Goal: Task Accomplishment & Management: Manage account settings

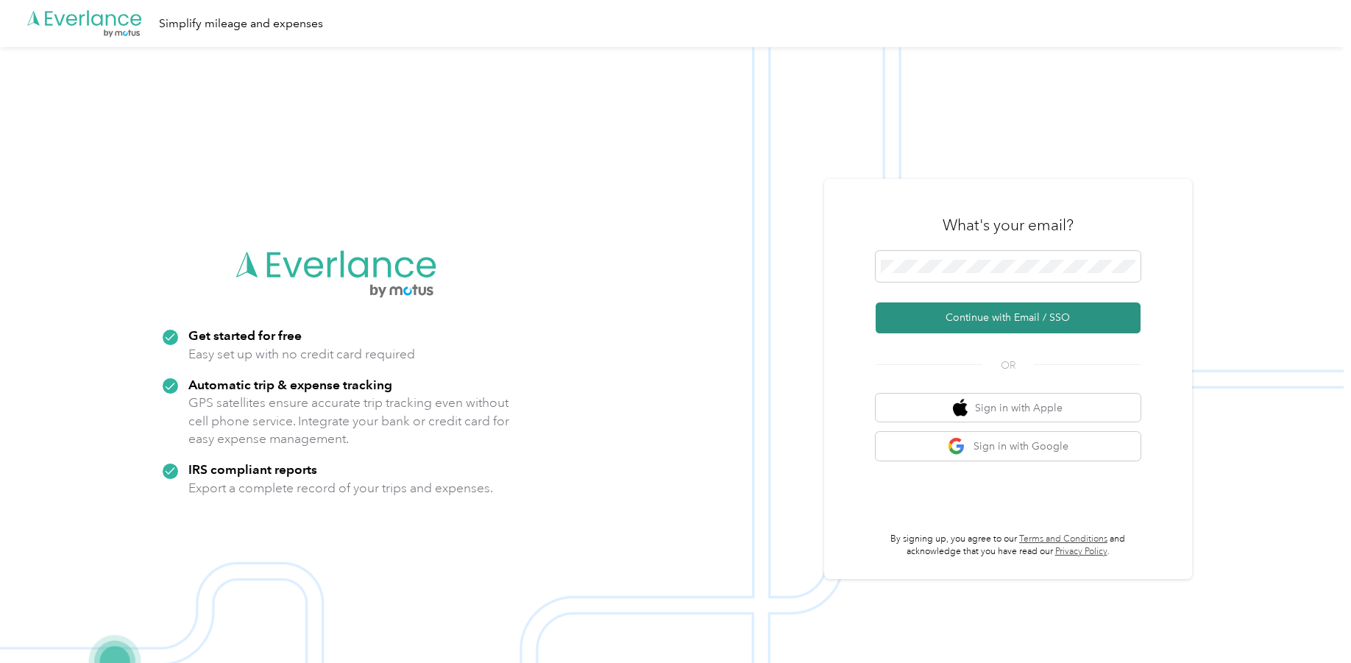
click at [1026, 316] on button "Continue with Email / SSO" at bounding box center [1008, 317] width 265 height 31
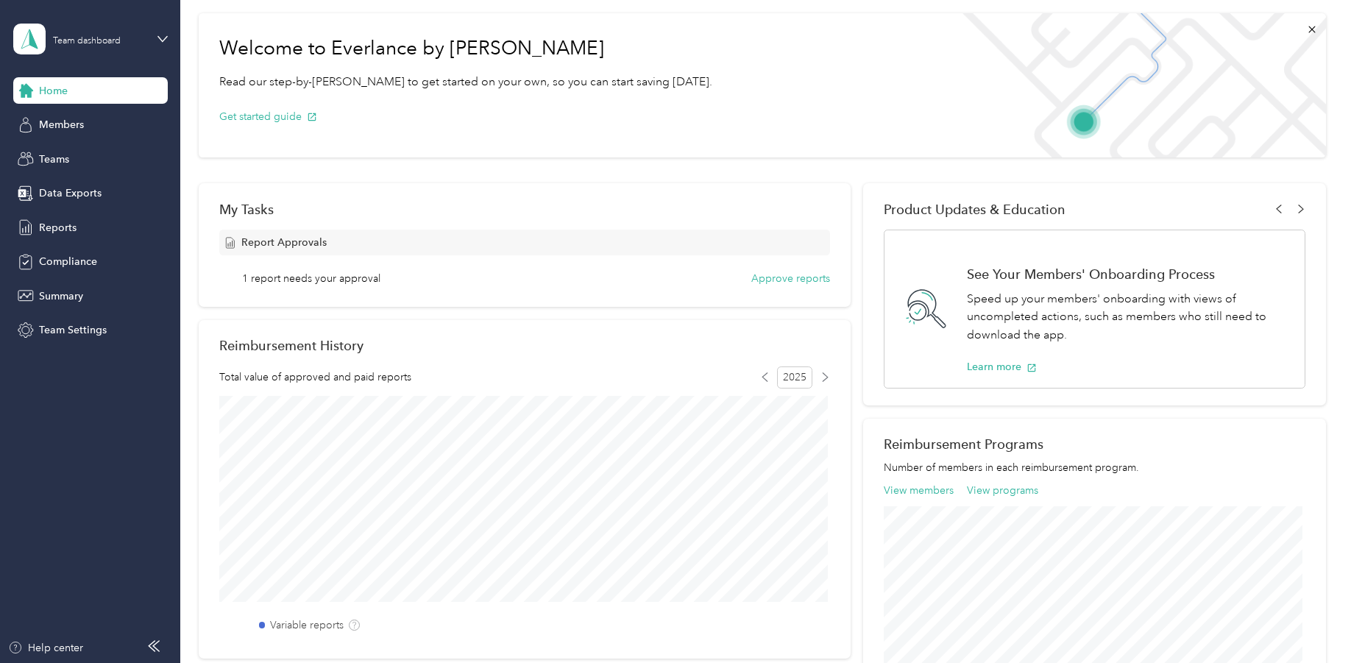
scroll to position [147, 0]
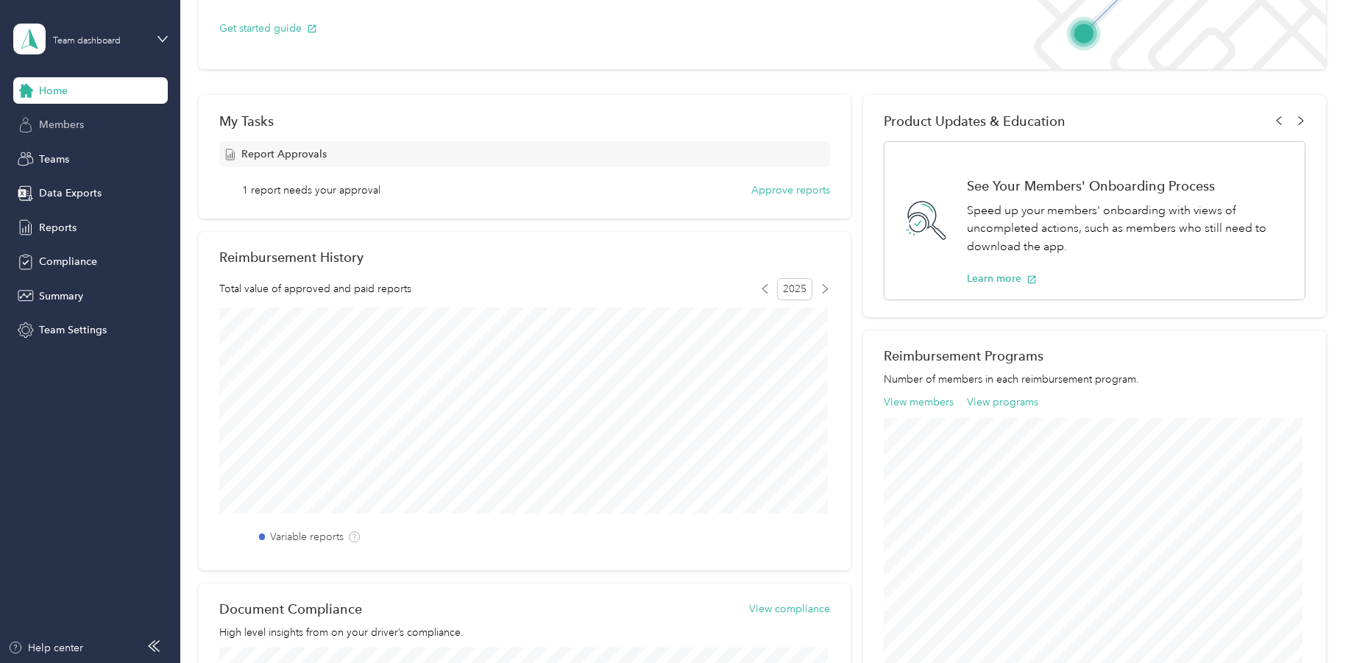
click at [64, 127] on span "Members" at bounding box center [61, 124] width 45 height 15
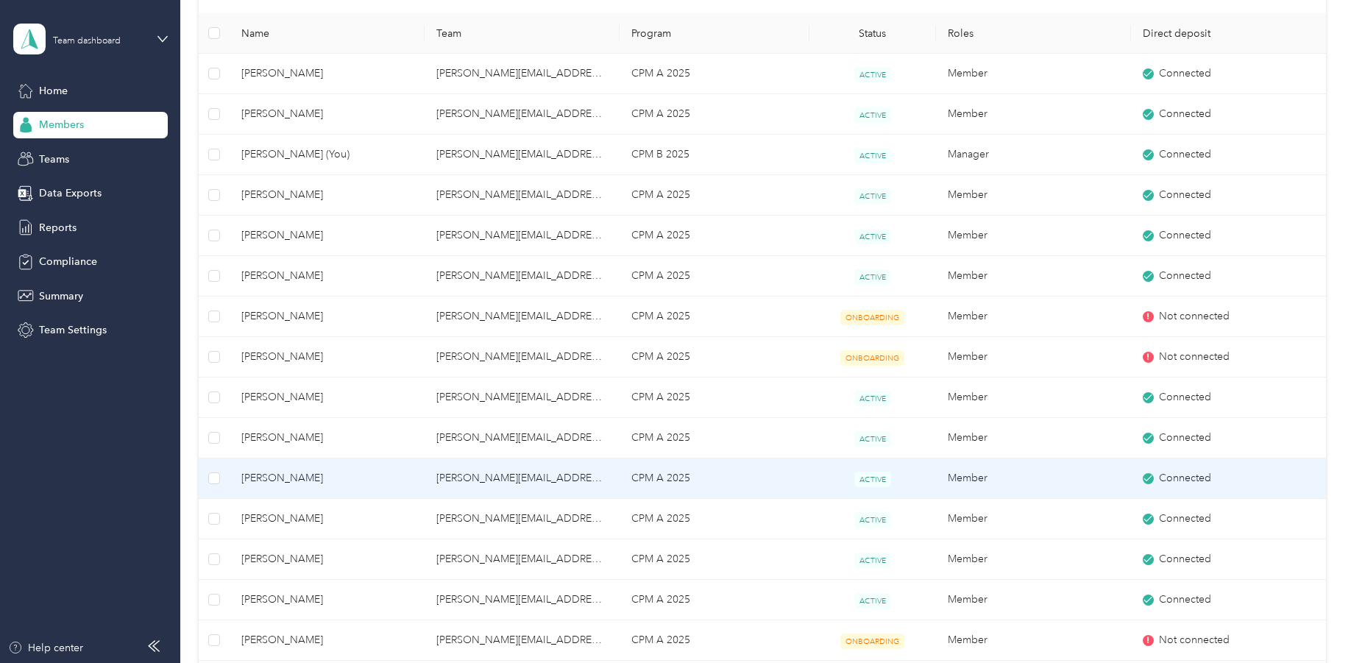
scroll to position [147, 0]
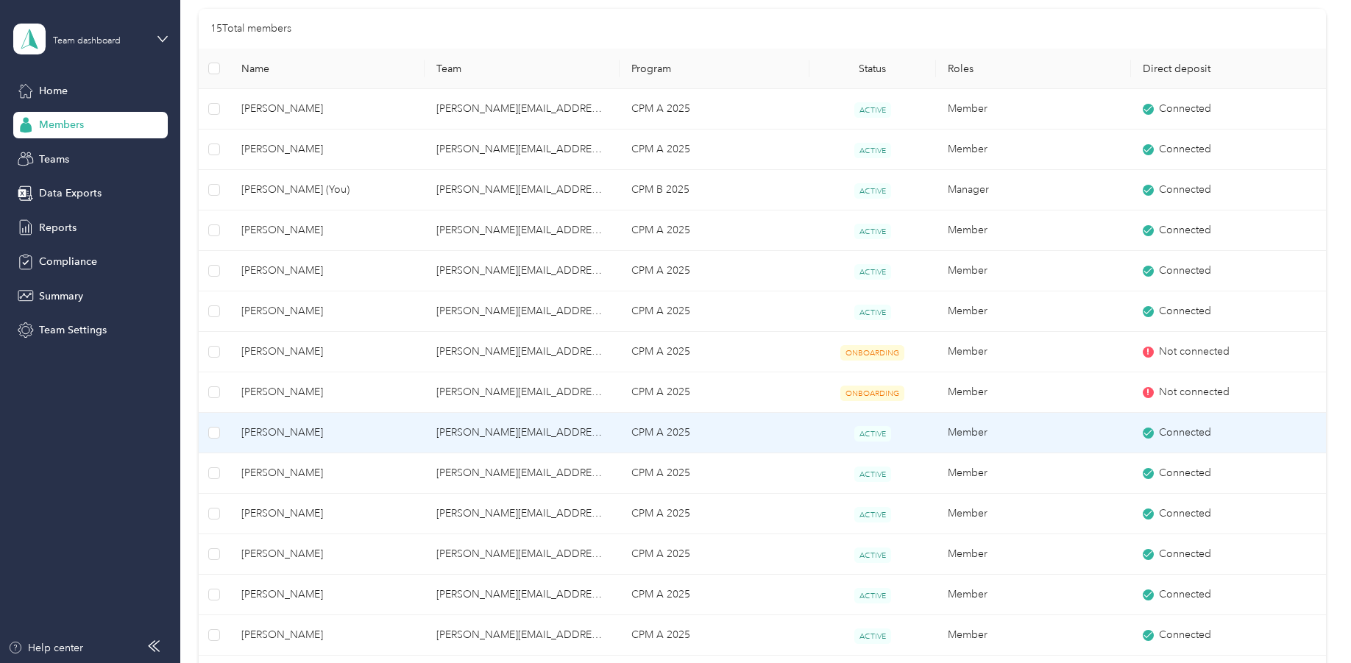
click at [281, 430] on span "[PERSON_NAME]" at bounding box center [326, 433] width 171 height 16
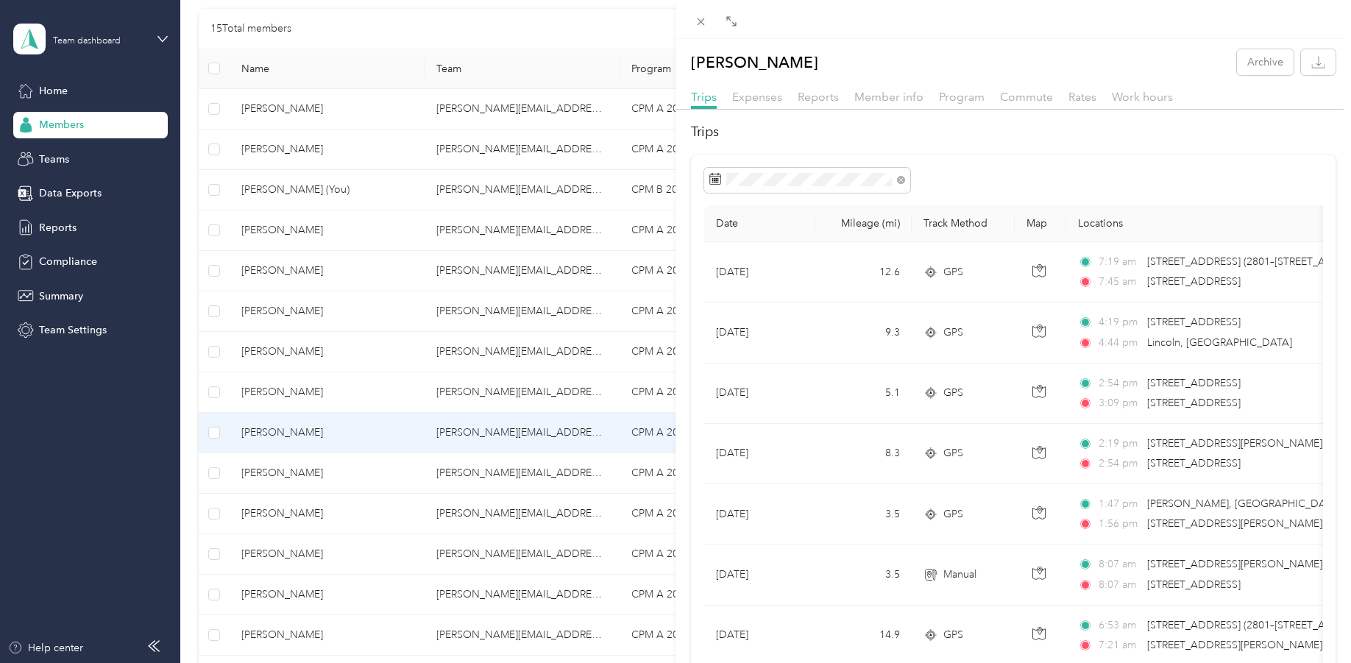
click at [60, 151] on div "[PERSON_NAME] Archive Trips Expenses Reports Member info Program Commute Rates …" at bounding box center [675, 331] width 1351 height 663
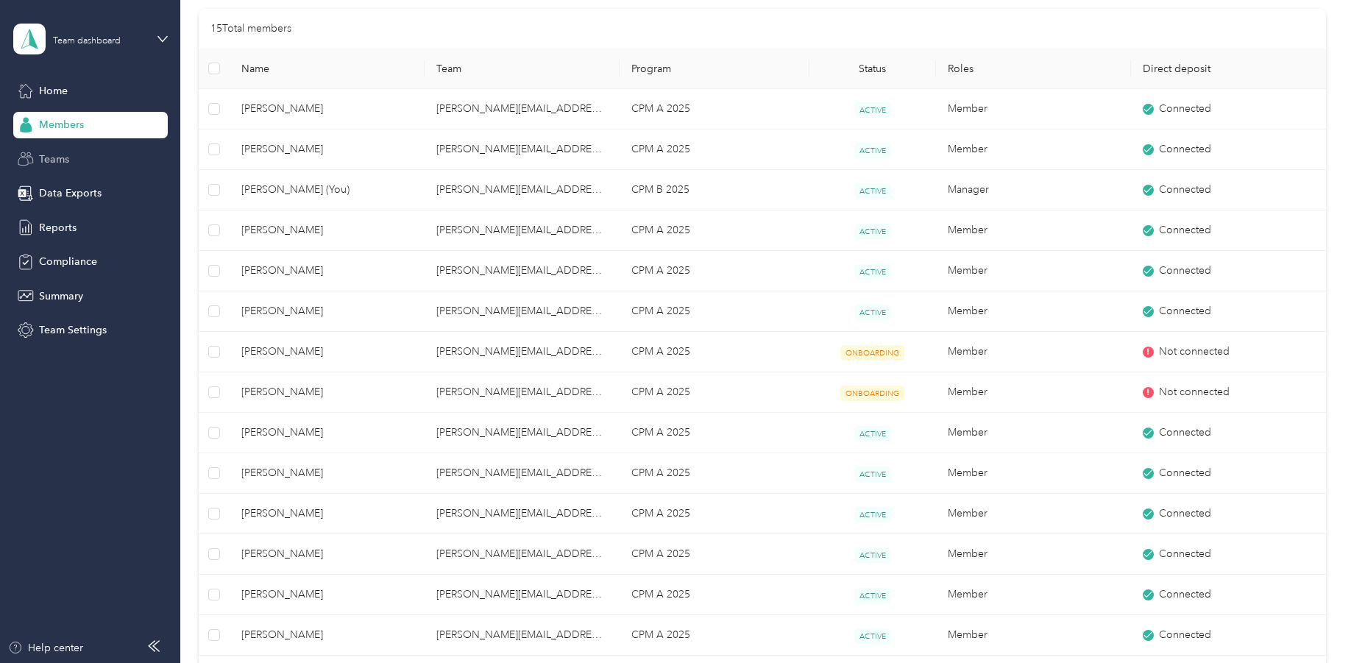
click at [54, 157] on span "Teams" at bounding box center [54, 159] width 30 height 15
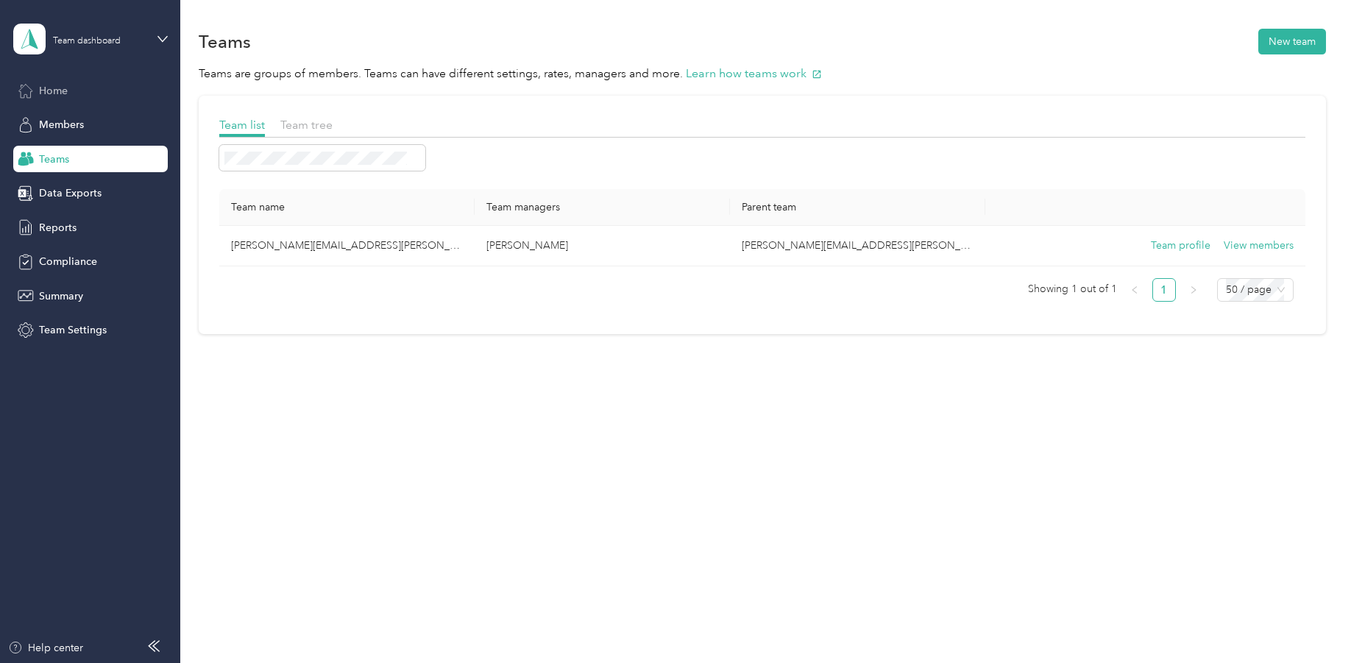
click at [43, 84] on span "Home" at bounding box center [53, 90] width 29 height 15
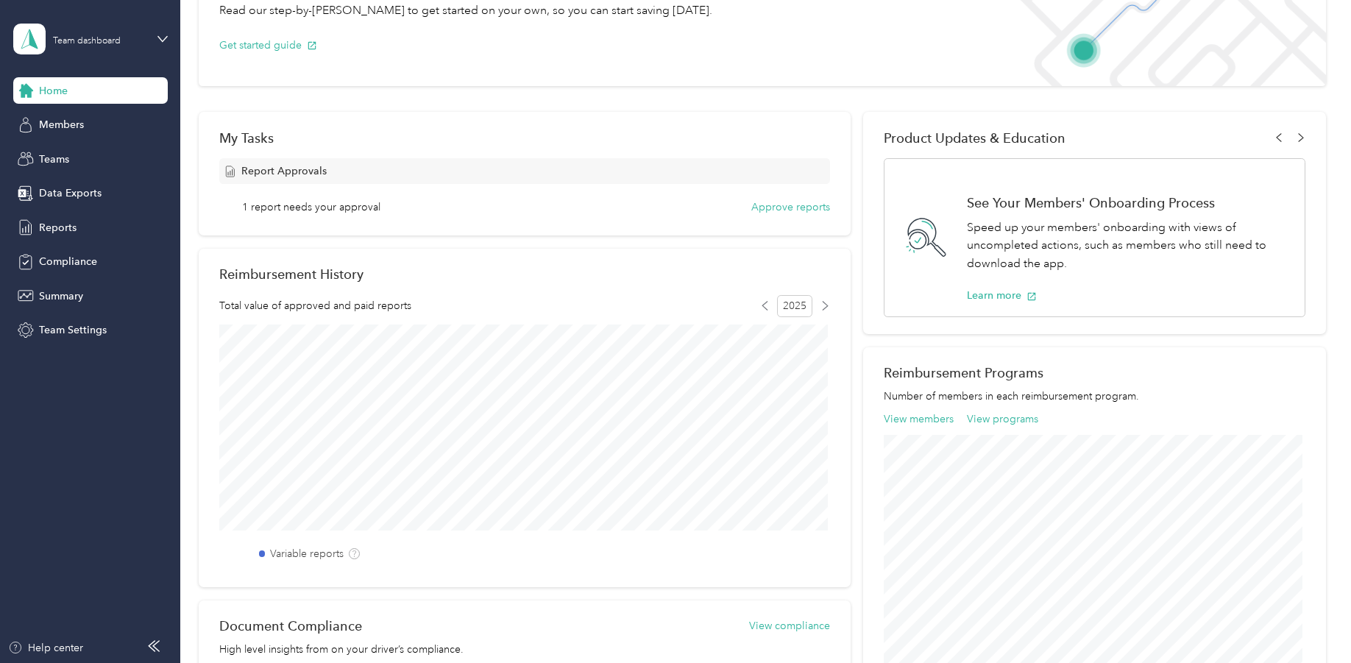
scroll to position [129, 0]
click at [791, 209] on button "Approve reports" at bounding box center [790, 207] width 79 height 15
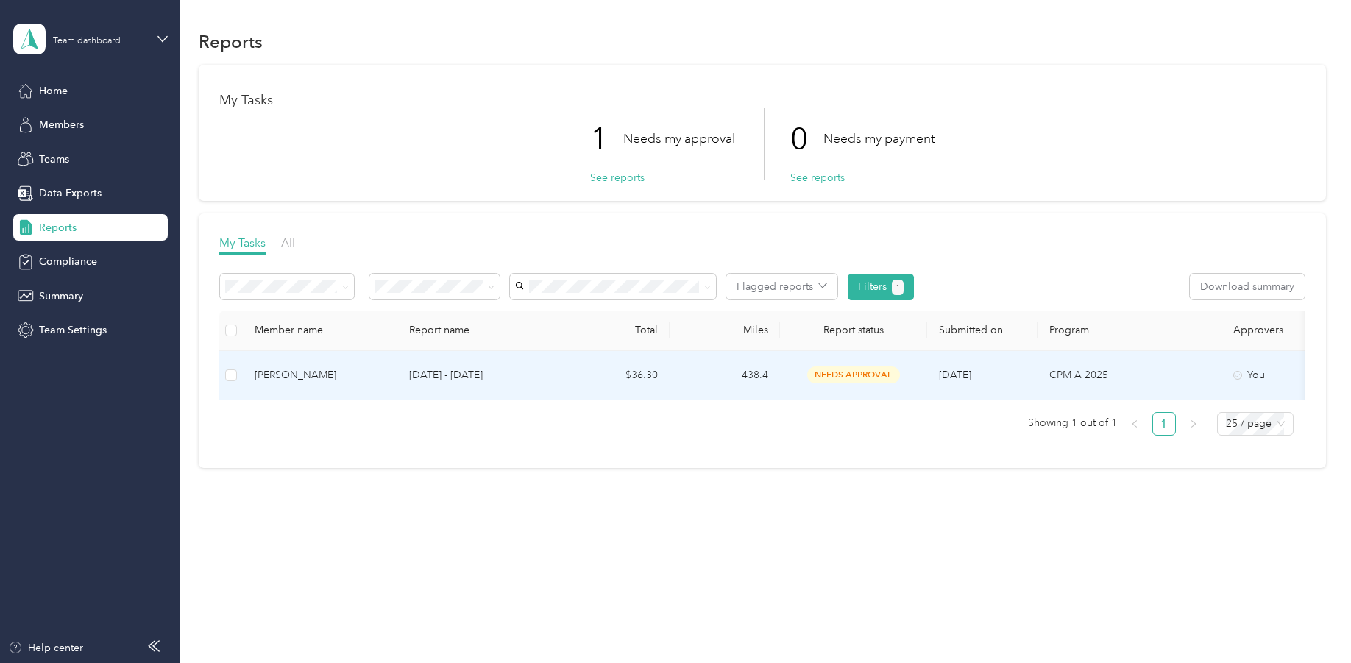
click at [857, 375] on span "needs approval" at bounding box center [853, 374] width 93 height 17
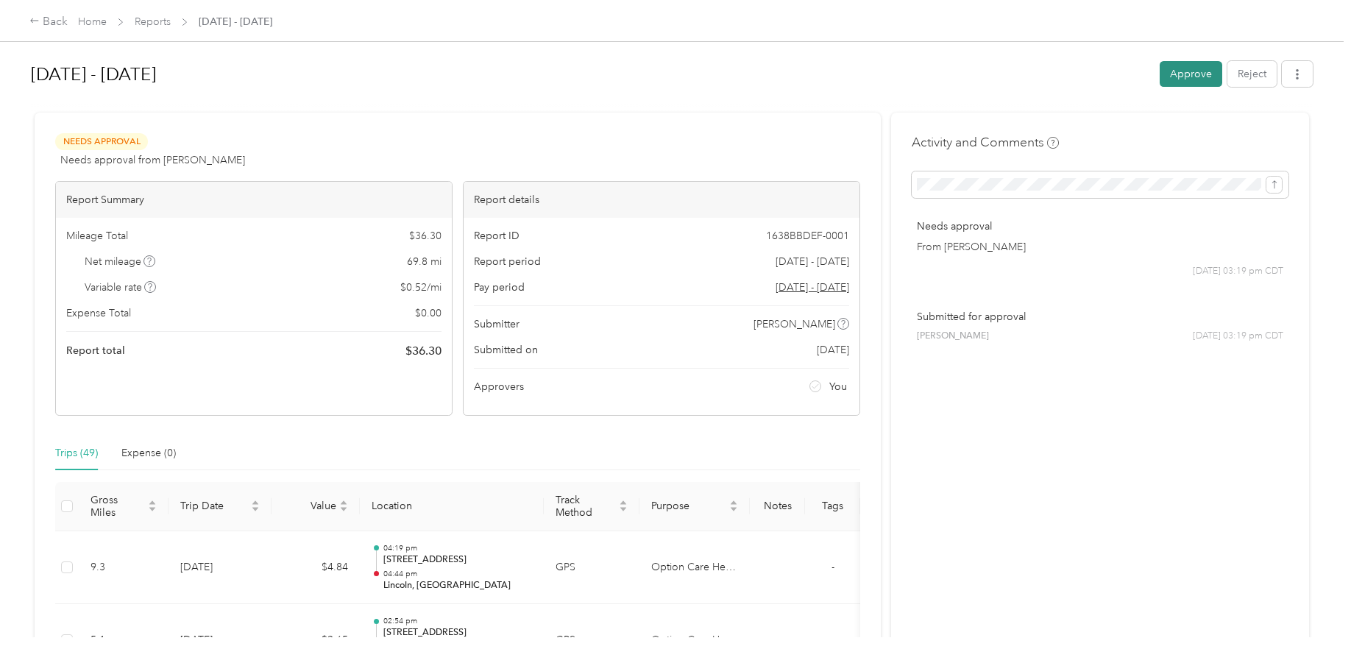
click at [1193, 75] on button "Approve" at bounding box center [1190, 74] width 63 height 26
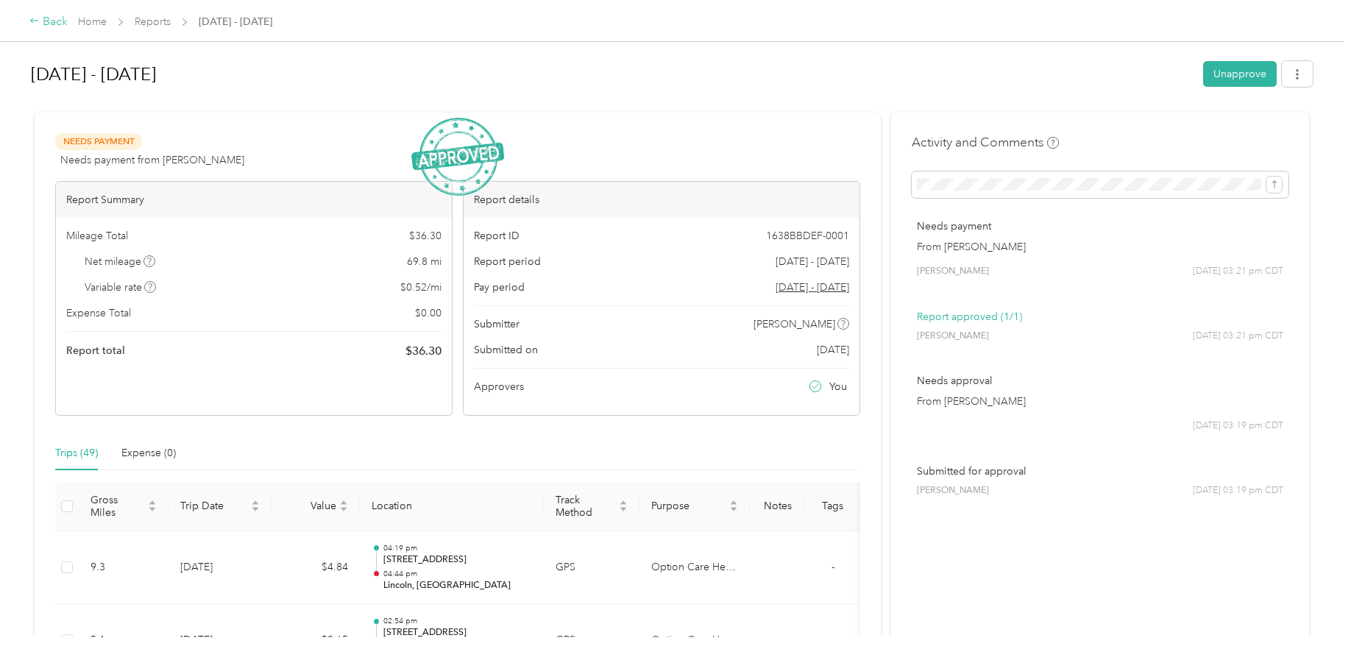
click at [41, 21] on div "Back" at bounding box center [48, 22] width 38 height 18
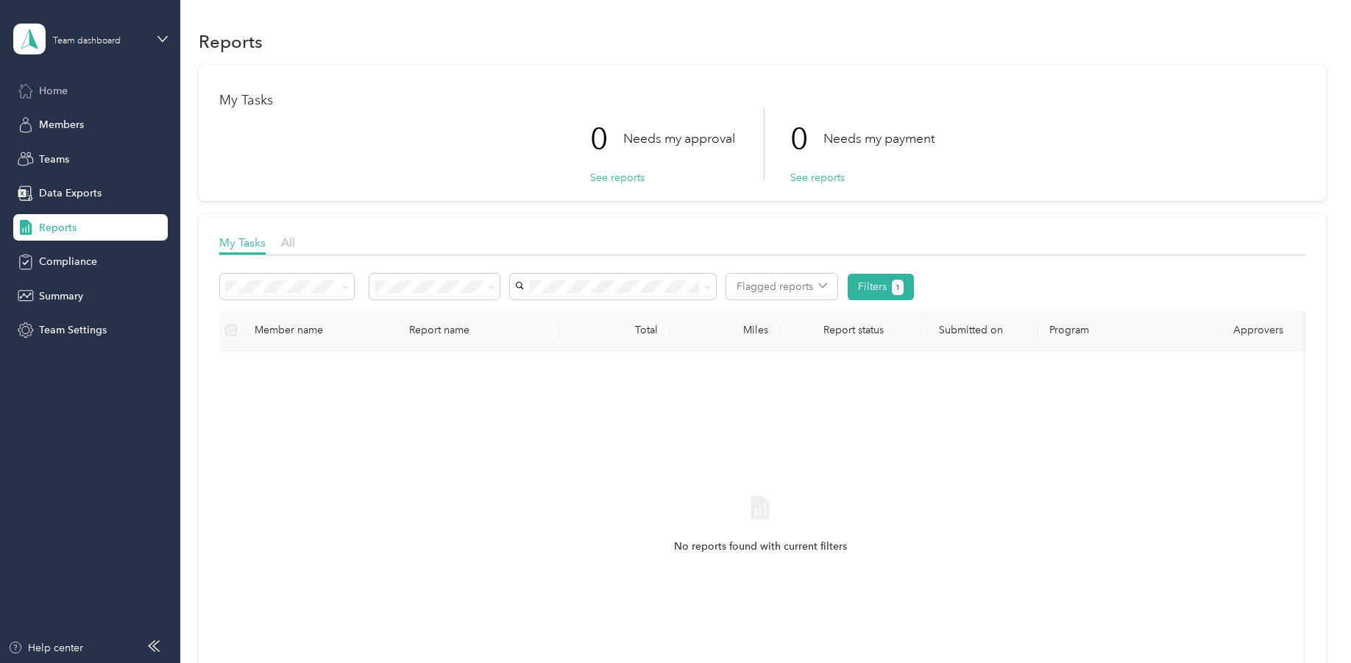
click at [60, 91] on span "Home" at bounding box center [53, 90] width 29 height 15
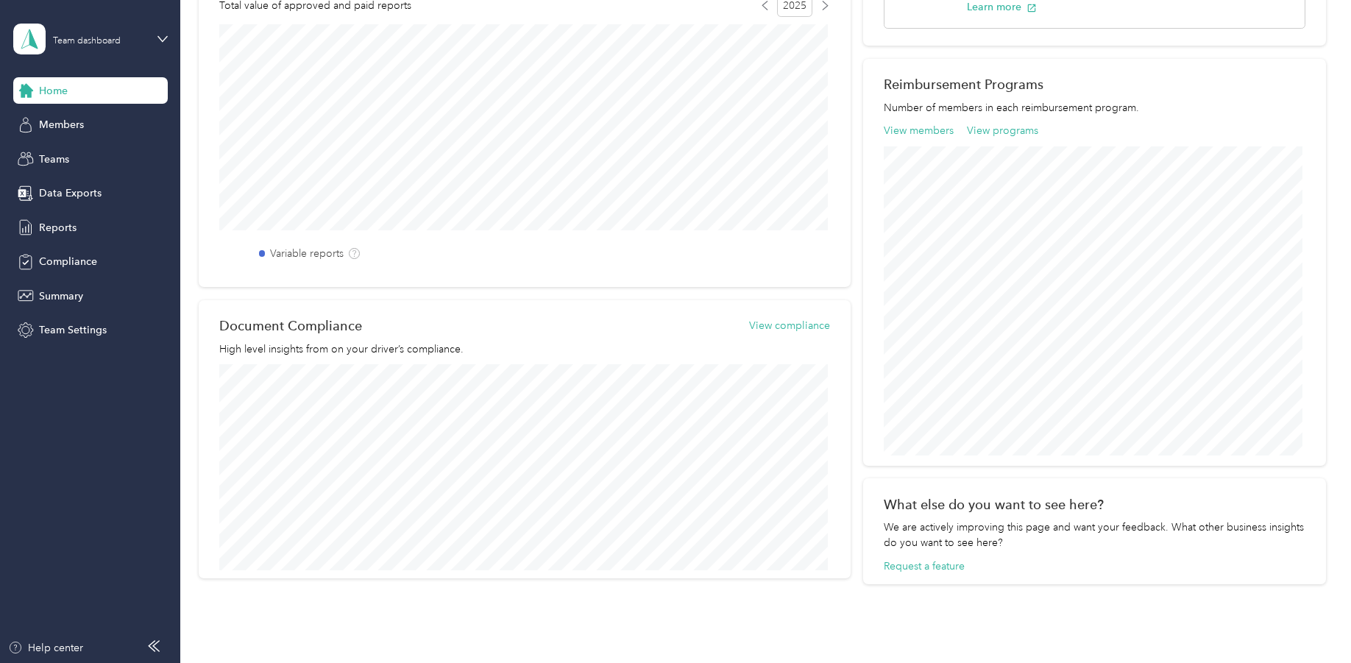
scroll to position [441, 0]
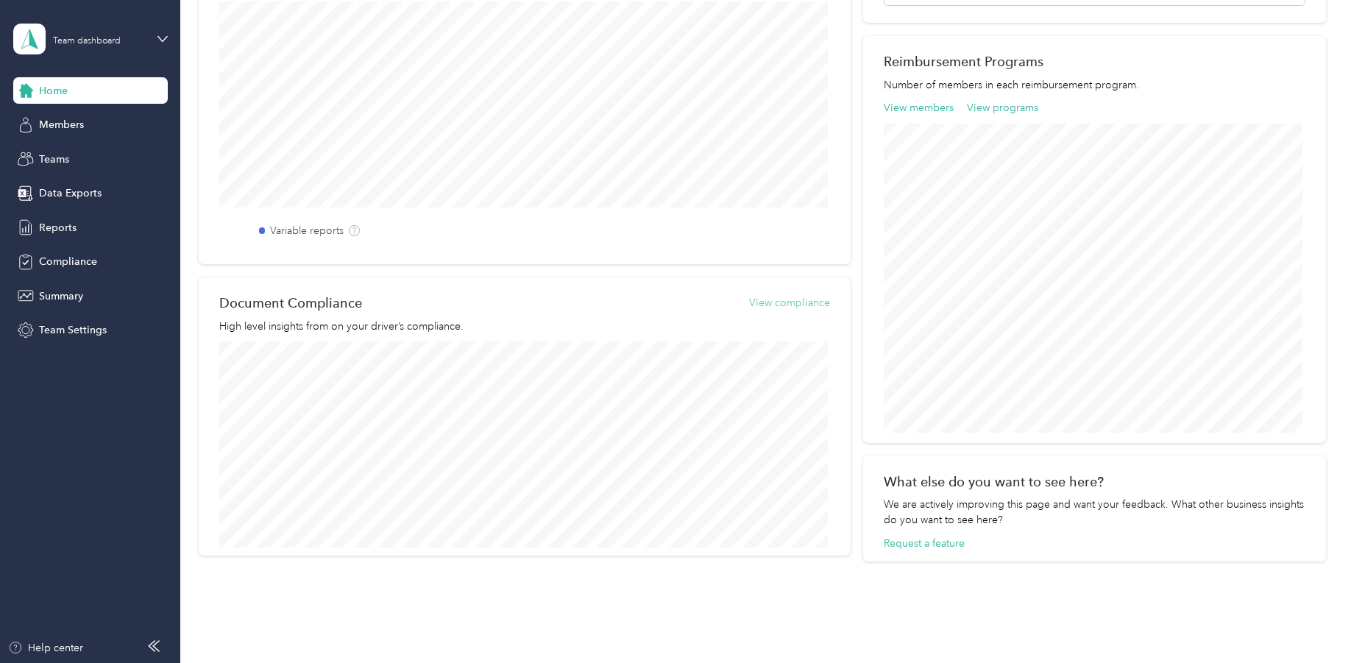
click at [807, 305] on button "View compliance" at bounding box center [789, 302] width 81 height 15
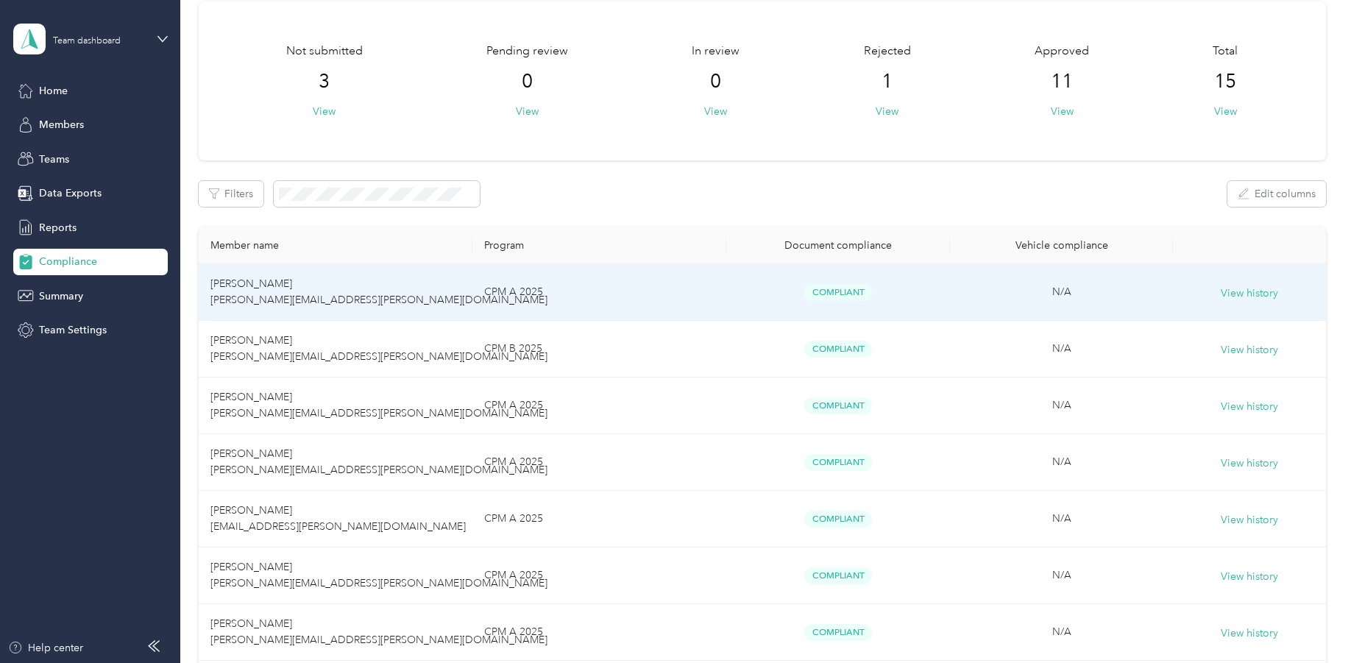
scroll to position [52, 0]
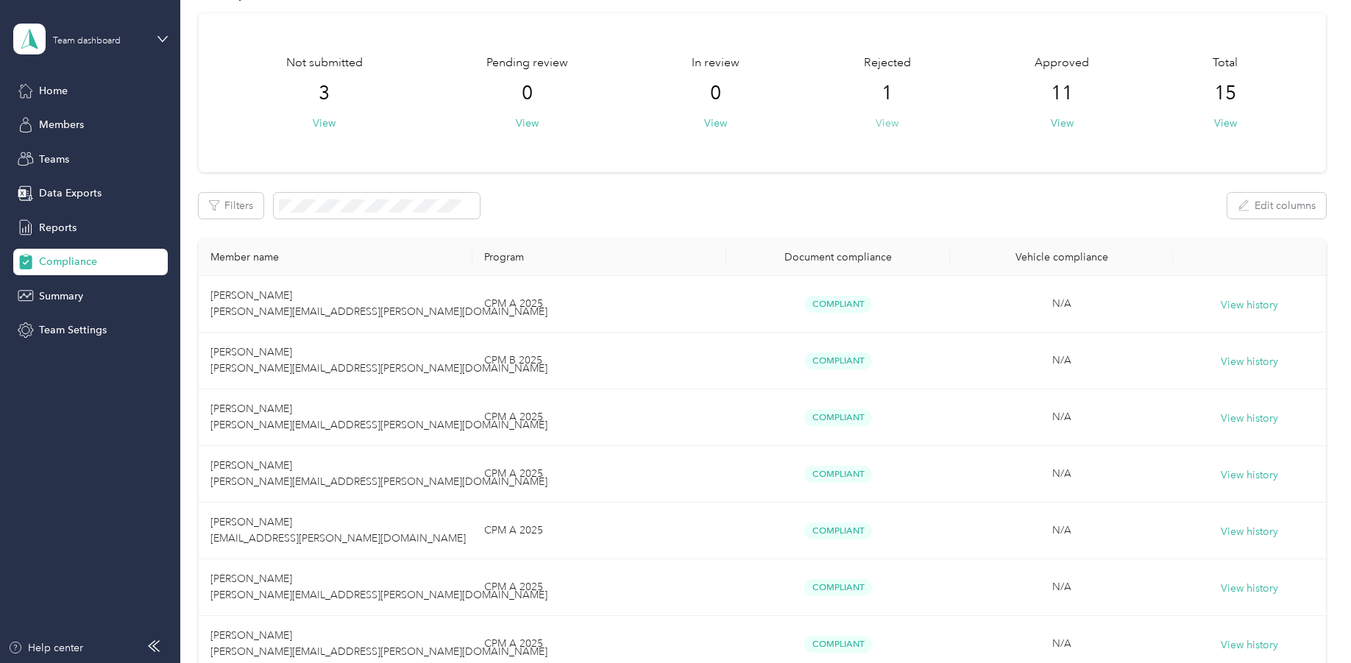
click at [891, 120] on button "View" at bounding box center [887, 123] width 23 height 15
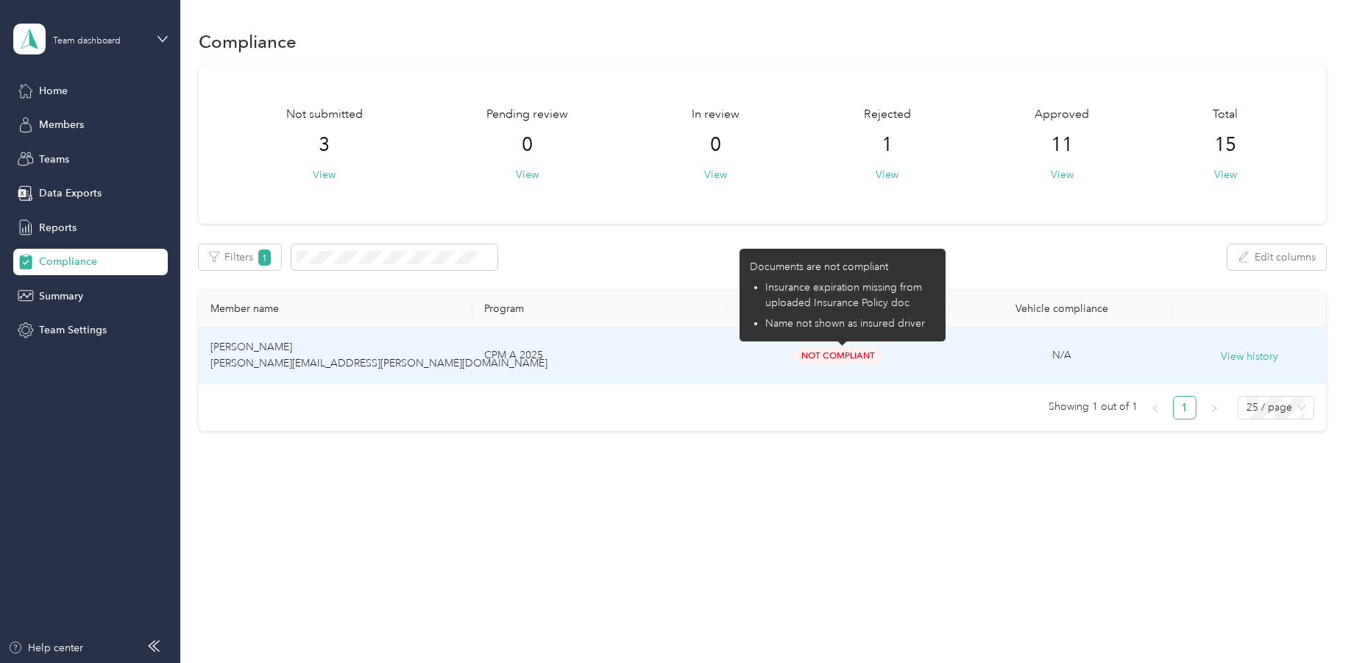
click at [838, 351] on span "Not Compliant" at bounding box center [838, 355] width 89 height 17
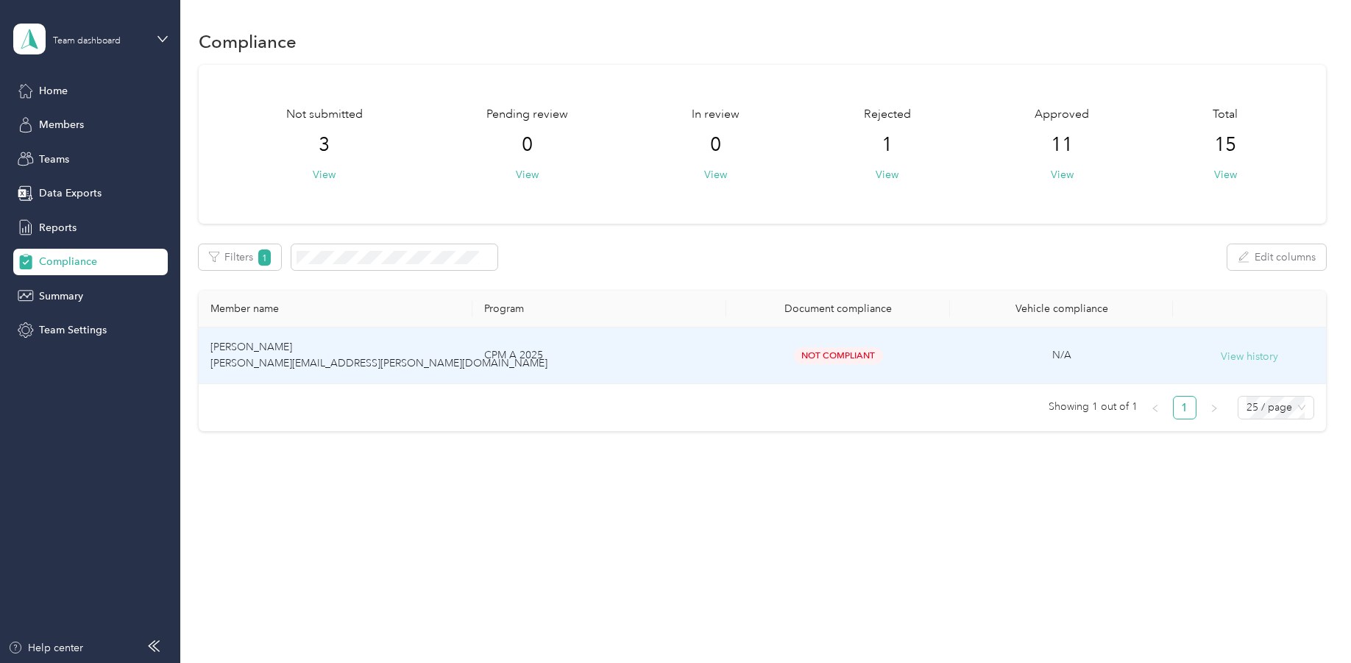
click at [1251, 350] on button "View history" at bounding box center [1249, 357] width 57 height 16
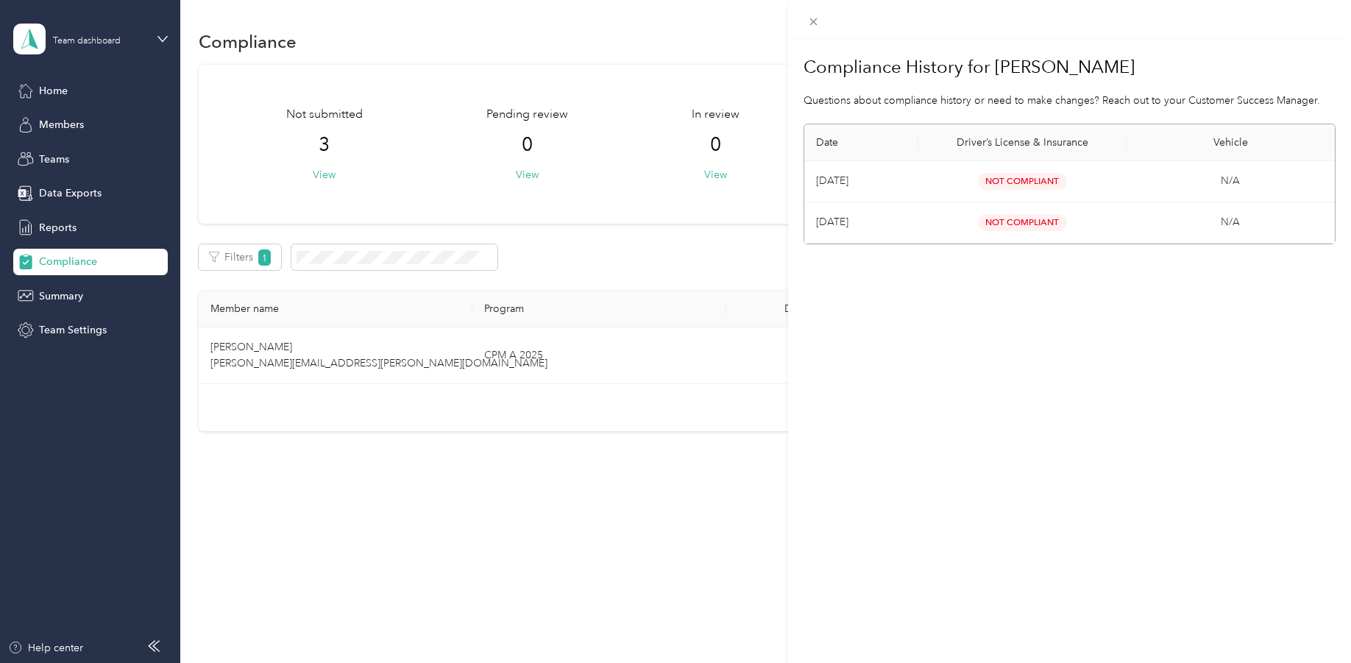
click at [1013, 179] on span "Not Compliant" at bounding box center [1022, 181] width 89 height 17
